Goal: Information Seeking & Learning: Learn about a topic

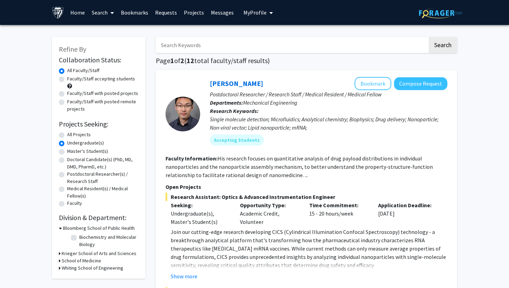
click at [107, 83] on div "Faculty/Staff accepting students" at bounding box center [99, 82] width 80 height 15
click at [90, 80] on label "Faculty/Staff accepting students" at bounding box center [101, 78] width 68 height 7
click at [72, 80] on input "Faculty/Staff accepting students" at bounding box center [69, 77] width 4 height 4
radio input "true"
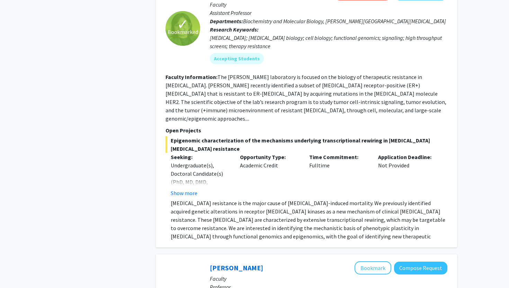
scroll to position [503, 0]
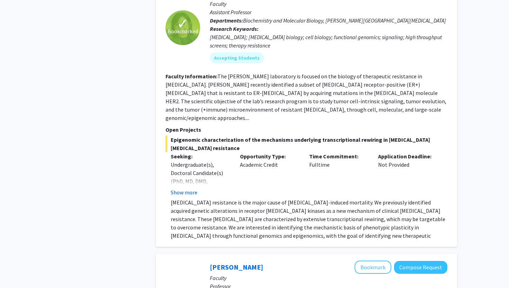
click at [188, 188] on button "Show more" at bounding box center [184, 192] width 27 height 8
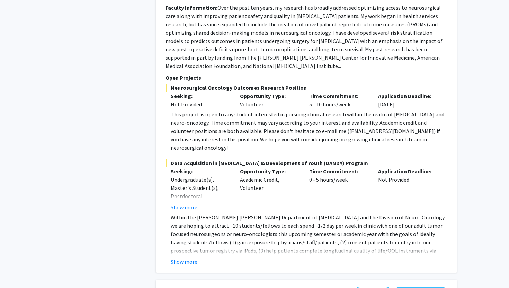
scroll to position [1226, 0]
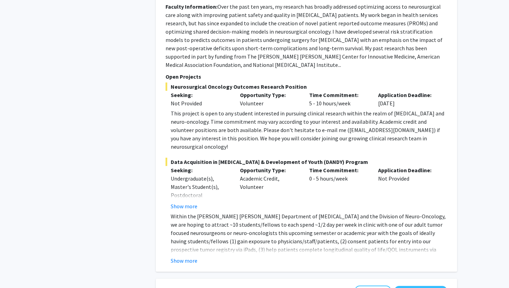
click at [183, 221] on fg-read-more "Within the [PERSON_NAME] [PERSON_NAME] Department of [MEDICAL_DATA] and the Div…" at bounding box center [306, 238] width 282 height 53
click at [183, 256] on button "Show more" at bounding box center [184, 260] width 27 height 8
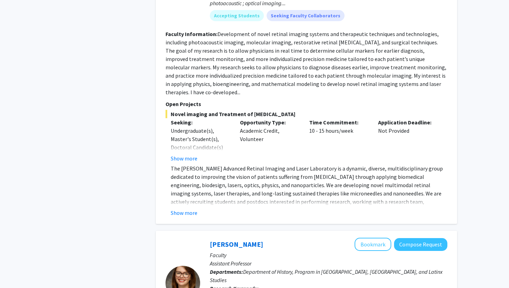
scroll to position [1660, 0]
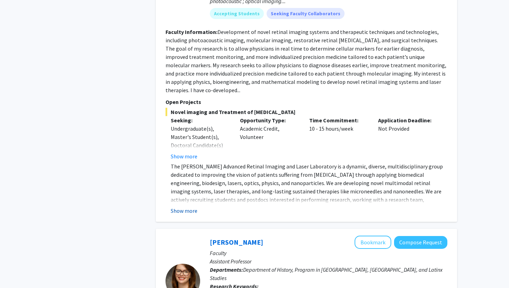
click at [182, 206] on button "Show more" at bounding box center [184, 210] width 27 height 8
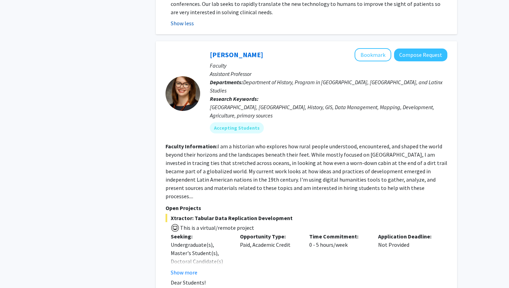
scroll to position [1881, 0]
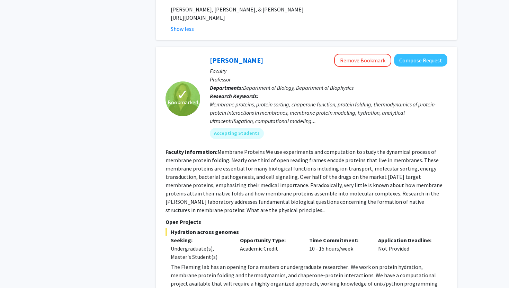
scroll to position [2363, 0]
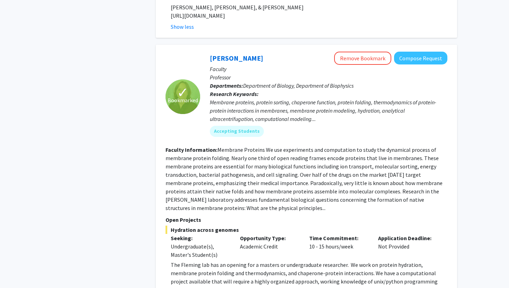
click at [188, 260] on fg-read-more "The [PERSON_NAME] lab has an opening for a masters or undergraduate researcher.…" at bounding box center [306, 286] width 282 height 53
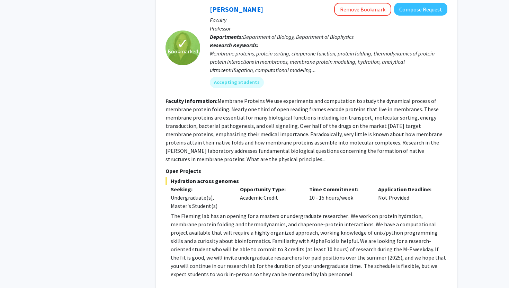
scroll to position [2413, 0]
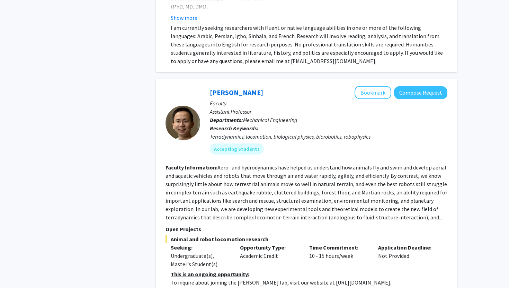
scroll to position [3570, 0]
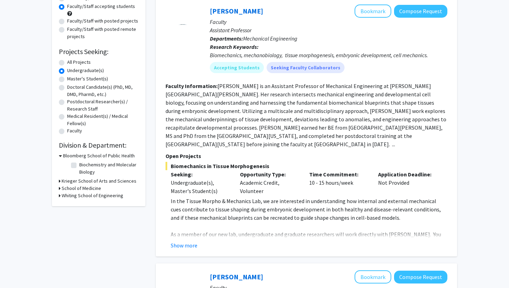
scroll to position [80, 0]
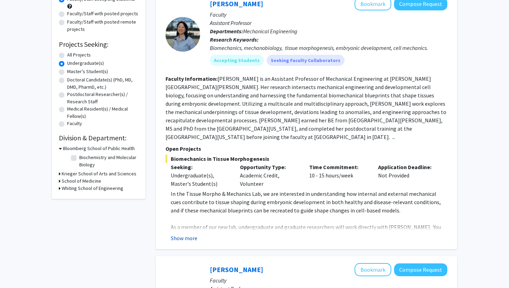
click at [195, 234] on button "Show more" at bounding box center [184, 238] width 27 height 8
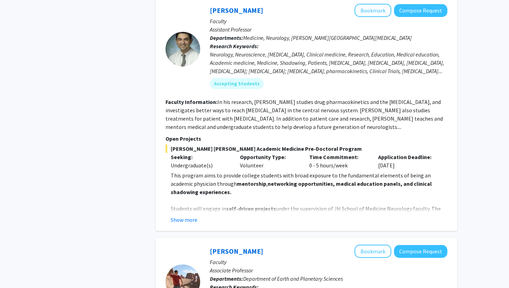
scroll to position [556, 0]
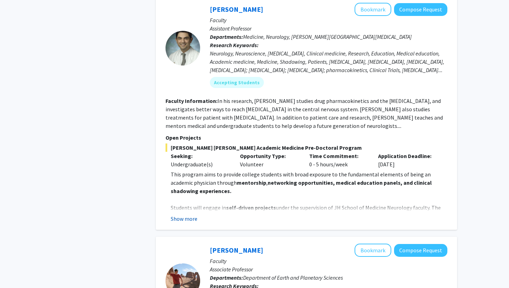
click at [194, 214] on button "Show more" at bounding box center [184, 218] width 27 height 8
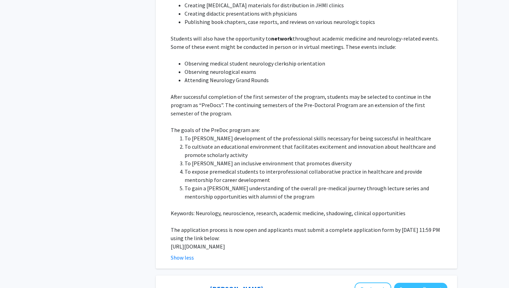
scroll to position [808, 0]
drag, startPoint x: 226, startPoint y: 237, endPoint x: 171, endPoint y: 231, distance: 55.8
click at [171, 242] on p "[URL][DOMAIN_NAME]" at bounding box center [309, 246] width 277 height 8
click at [371, 34] on p "Students will also have the opportunity to network throughout academic medicine…" at bounding box center [309, 42] width 277 height 17
drag, startPoint x: 204, startPoint y: 235, endPoint x: 170, endPoint y: 232, distance: 34.0
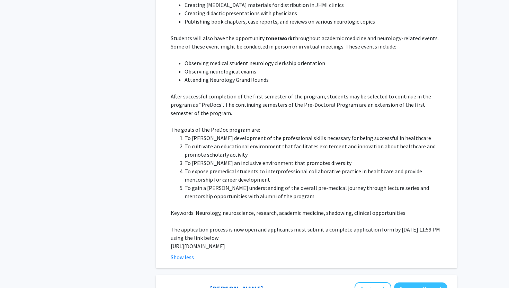
click at [171, 242] on p "[URL][DOMAIN_NAME]" at bounding box center [309, 246] width 277 height 8
copy p "[URL][DOMAIN_NAME]"
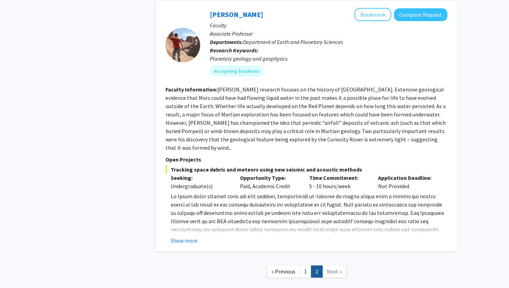
scroll to position [1083, 0]
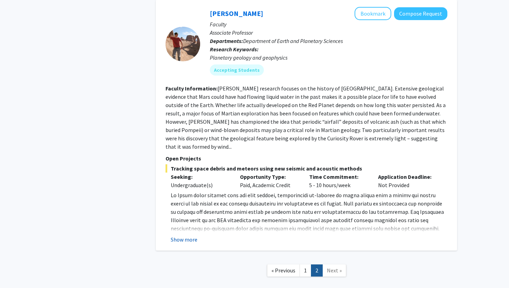
click at [188, 235] on button "Show more" at bounding box center [184, 239] width 27 height 8
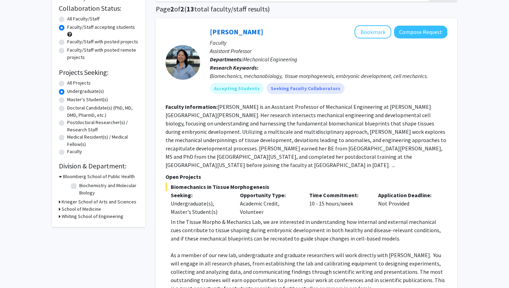
scroll to position [0, 0]
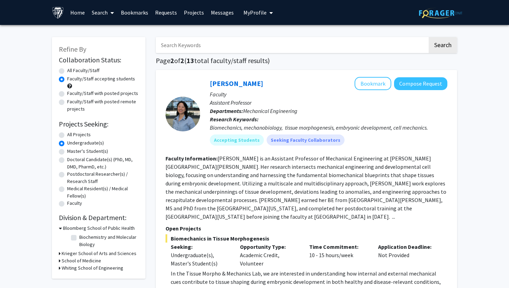
click at [65, 70] on div "All Faculty/Staff" at bounding box center [99, 71] width 80 height 8
click at [67, 69] on label "All Faculty/Staff" at bounding box center [83, 70] width 32 height 7
click at [67, 69] on input "All Faculty/Staff" at bounding box center [69, 69] width 4 height 4
radio input "true"
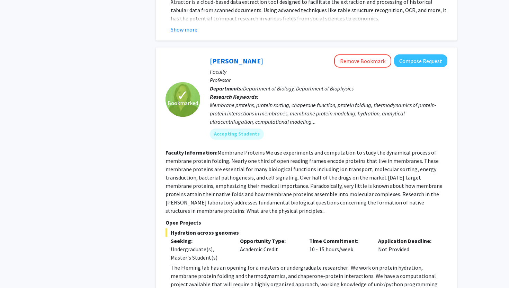
scroll to position [2065, 0]
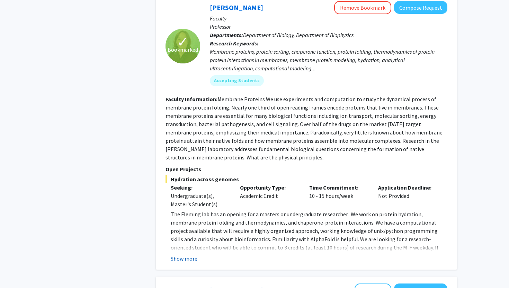
click at [183, 254] on button "Show more" at bounding box center [184, 258] width 27 height 8
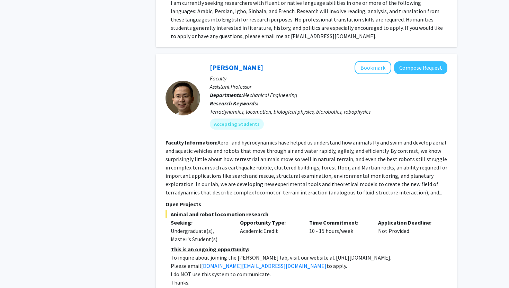
scroll to position [3054, 0]
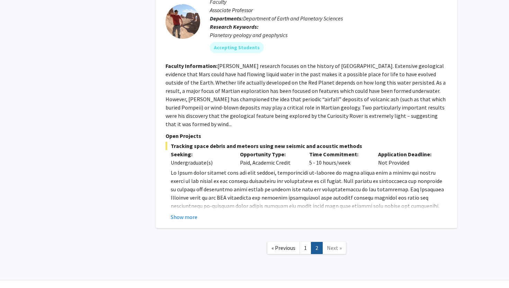
scroll to position [410, 0]
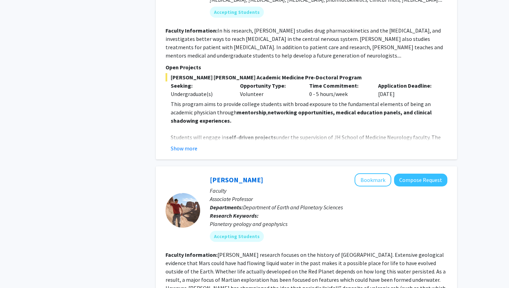
click at [184, 145] on div "[PERSON_NAME] Bookmark Compose Request Faculty Assistant Professor Departments:…" at bounding box center [306, 43] width 301 height 234
click at [183, 144] on button "Show more" at bounding box center [184, 148] width 27 height 8
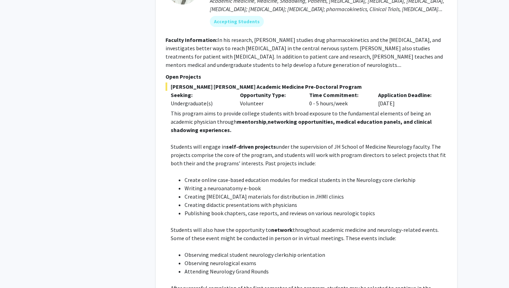
scroll to position [404, 0]
